Goal: Navigation & Orientation: Find specific page/section

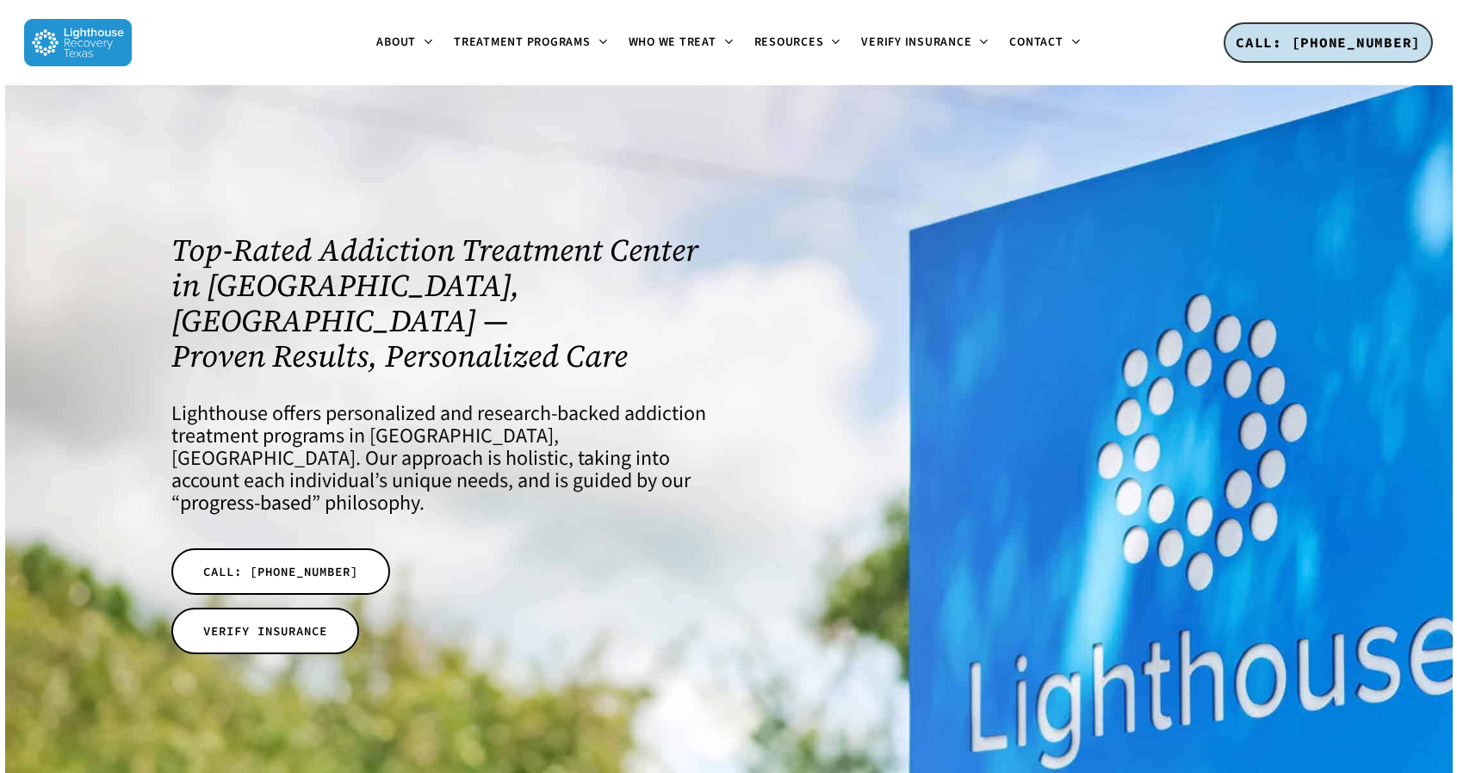
click at [350, 143] on div "Top-Rated Addiction Treatment Center in [GEOGRAPHIC_DATA], [GEOGRAPHIC_DATA] — …" at bounding box center [728, 437] width 1159 height 704
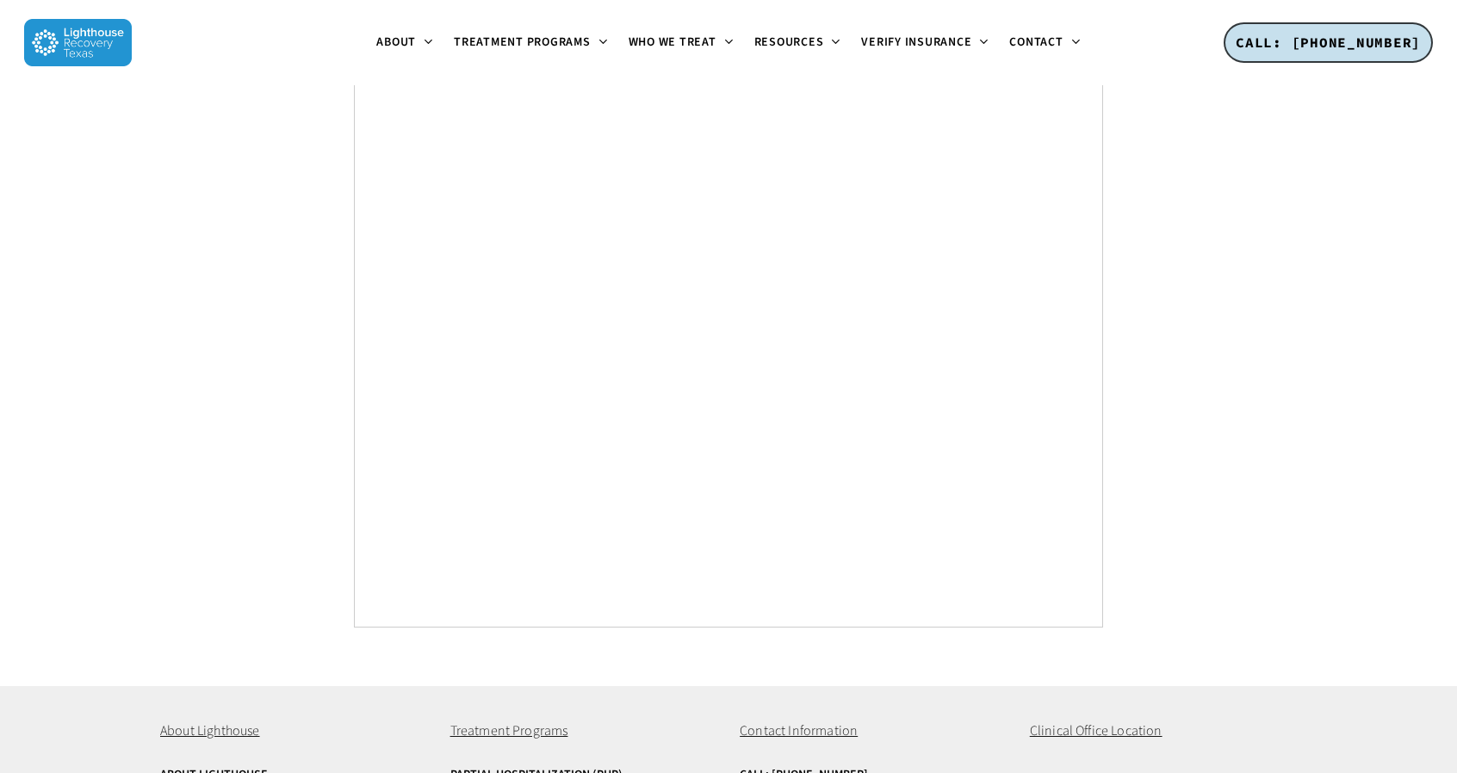
scroll to position [6526, 0]
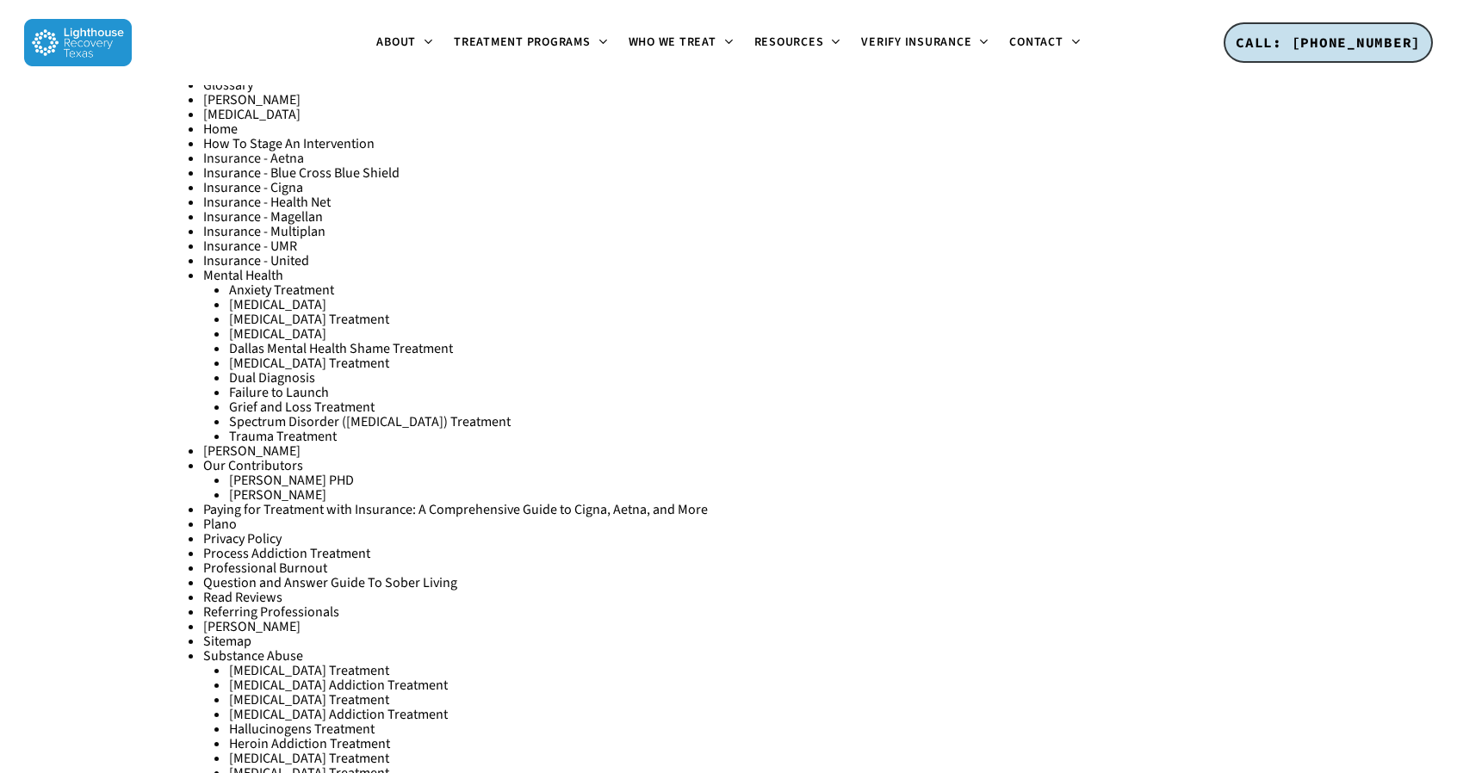
scroll to position [3186, 0]
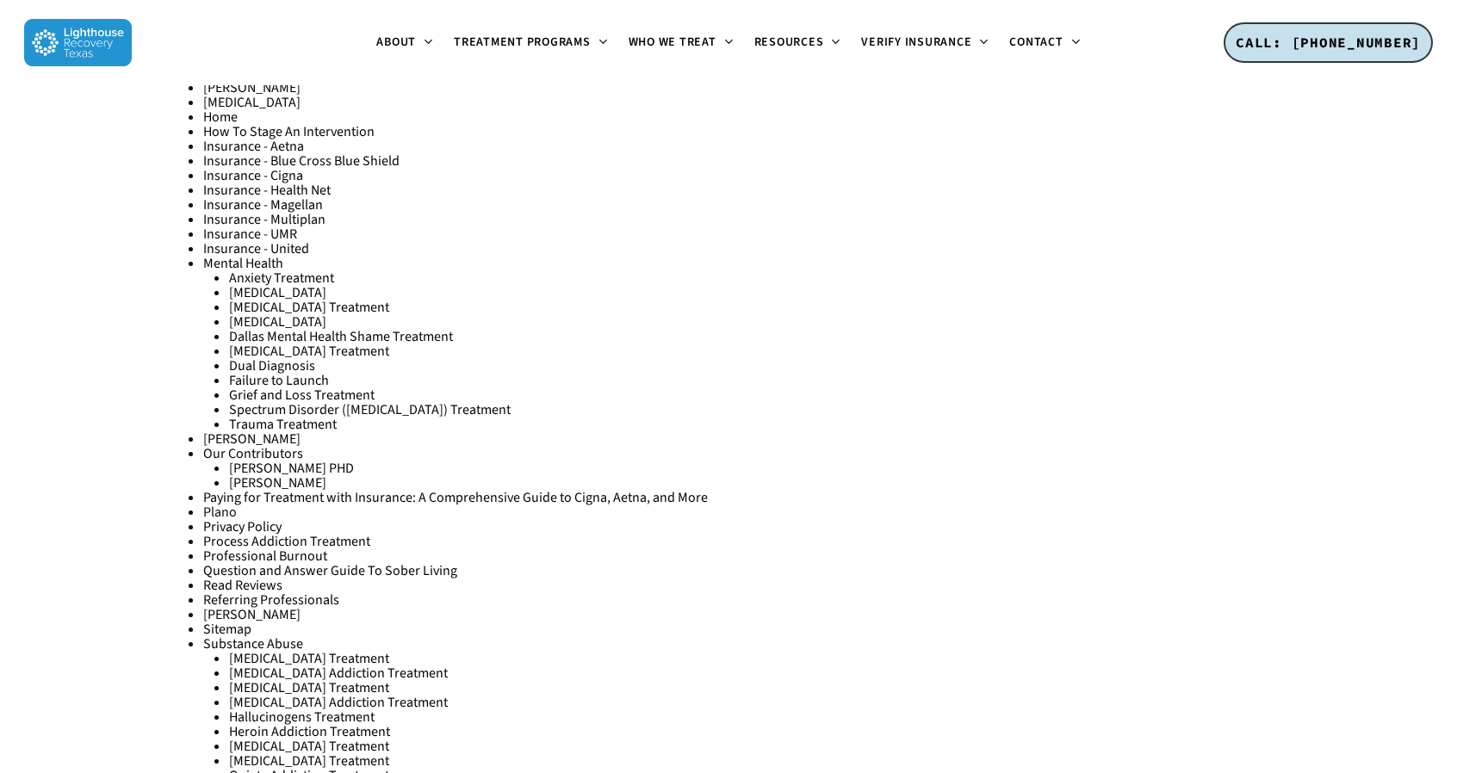
click at [215, 511] on link "Plano" at bounding box center [220, 512] width 34 height 19
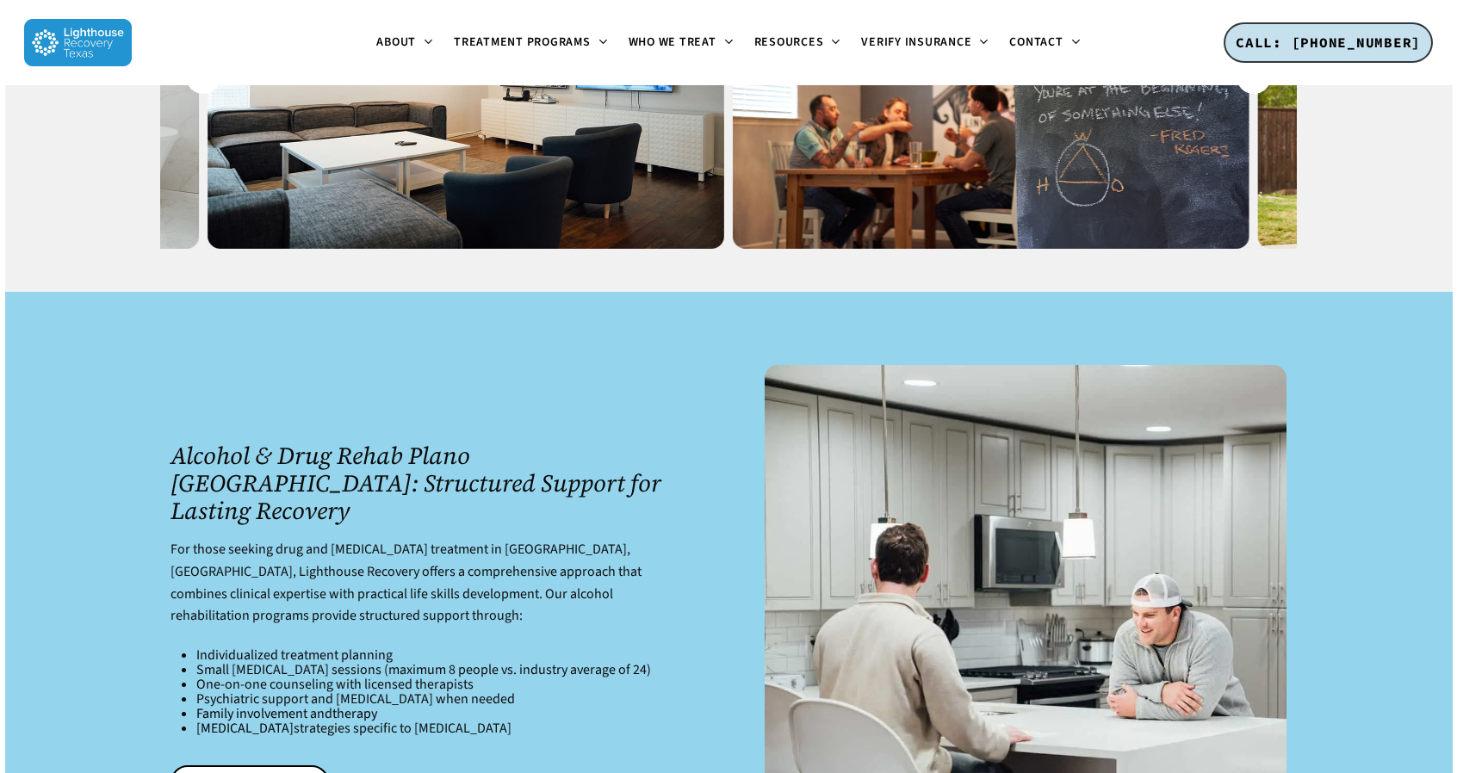
scroll to position [1291, 0]
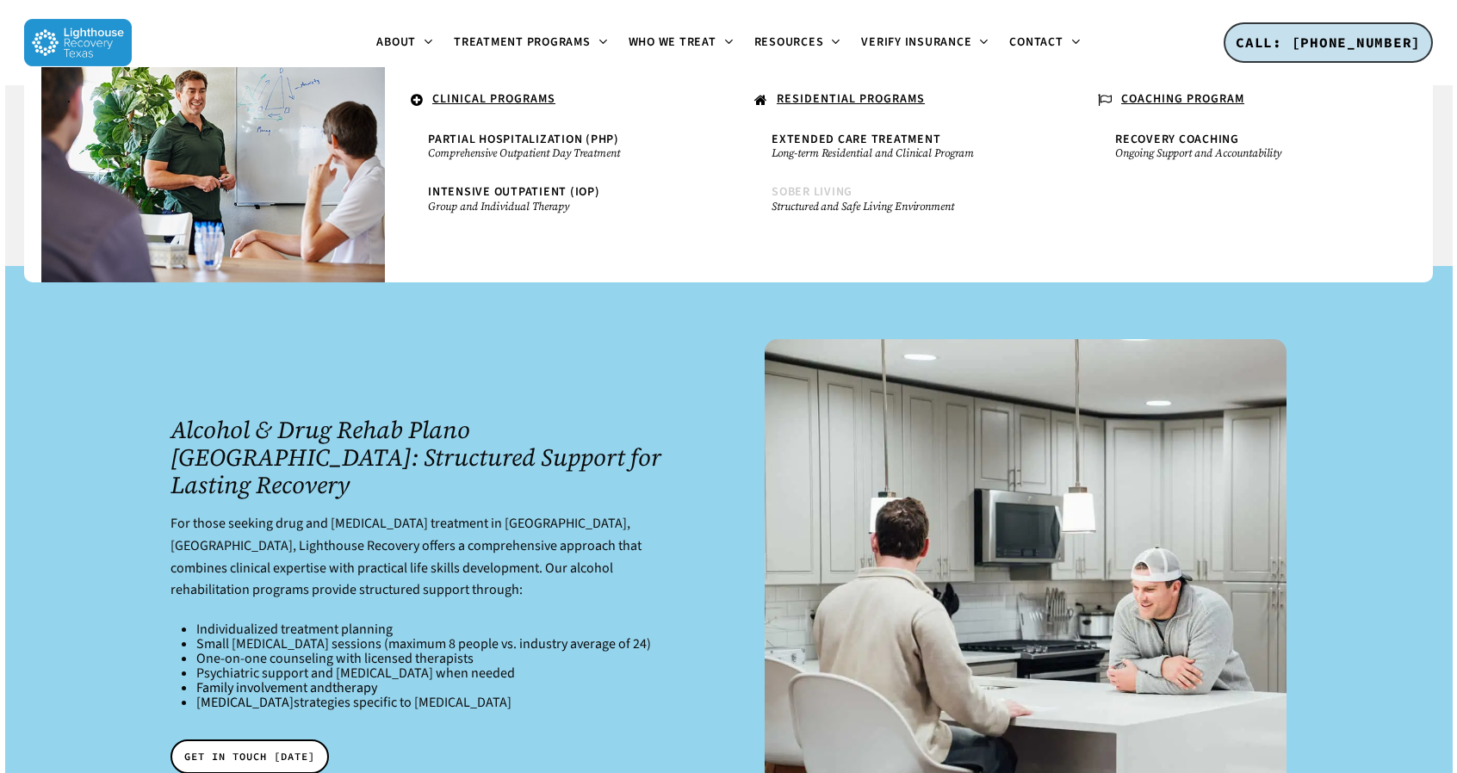
click at [832, 194] on span "Sober Living" at bounding box center [811, 191] width 81 height 17
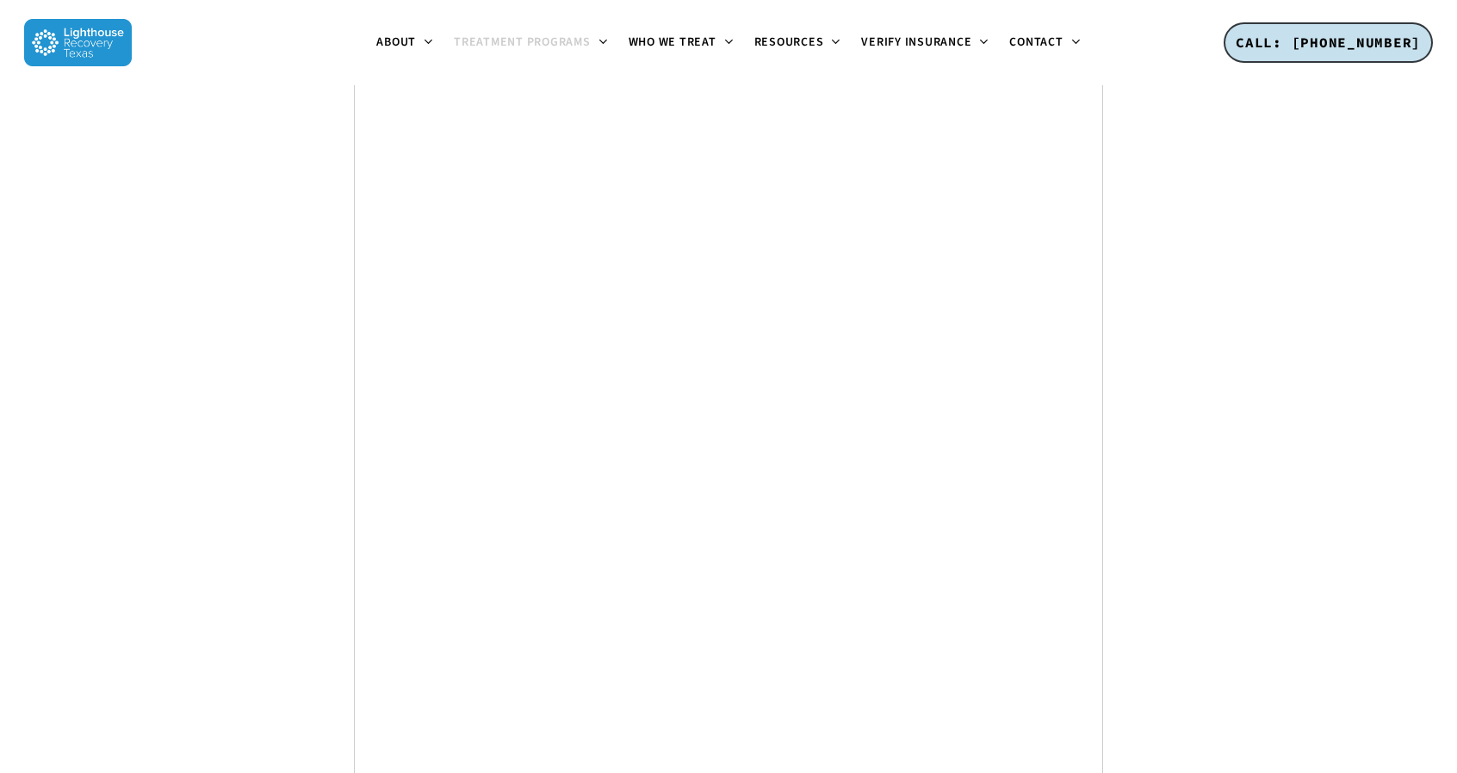
scroll to position [8872, 0]
